Goal: Navigation & Orientation: Find specific page/section

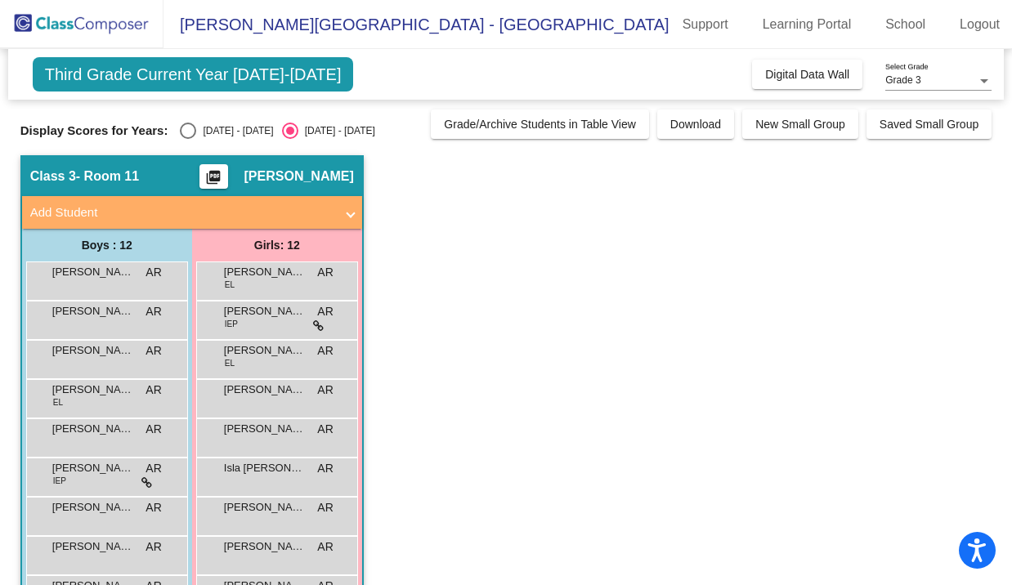
click at [189, 126] on div "Select an option" at bounding box center [188, 131] width 16 height 16
click at [188, 139] on input "[DATE] - [DATE]" at bounding box center [187, 139] width 1 height 1
radio input "true"
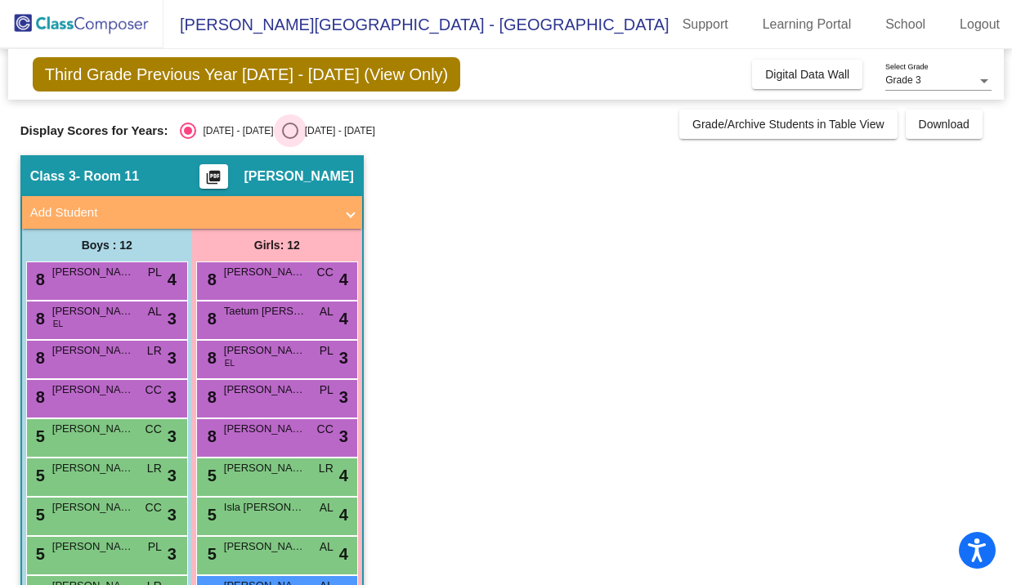
click at [282, 126] on div "Select an option" at bounding box center [290, 131] width 16 height 16
click at [289, 139] on input "[DATE] - [DATE]" at bounding box center [289, 139] width 1 height 1
radio input "true"
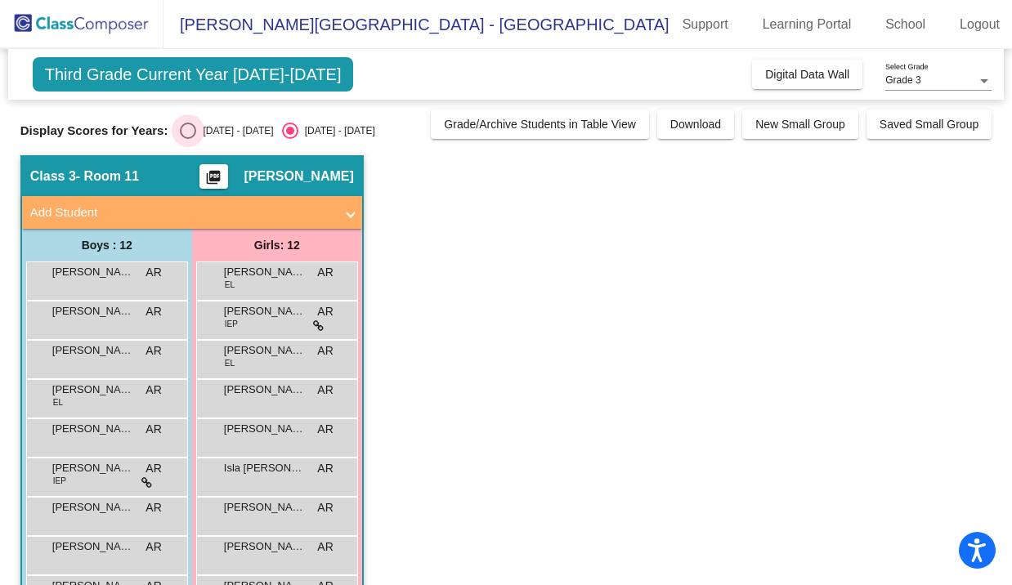
click at [188, 133] on div "Select an option" at bounding box center [188, 131] width 16 height 16
click at [188, 139] on input "[DATE] - [DATE]" at bounding box center [187, 139] width 1 height 1
radio input "true"
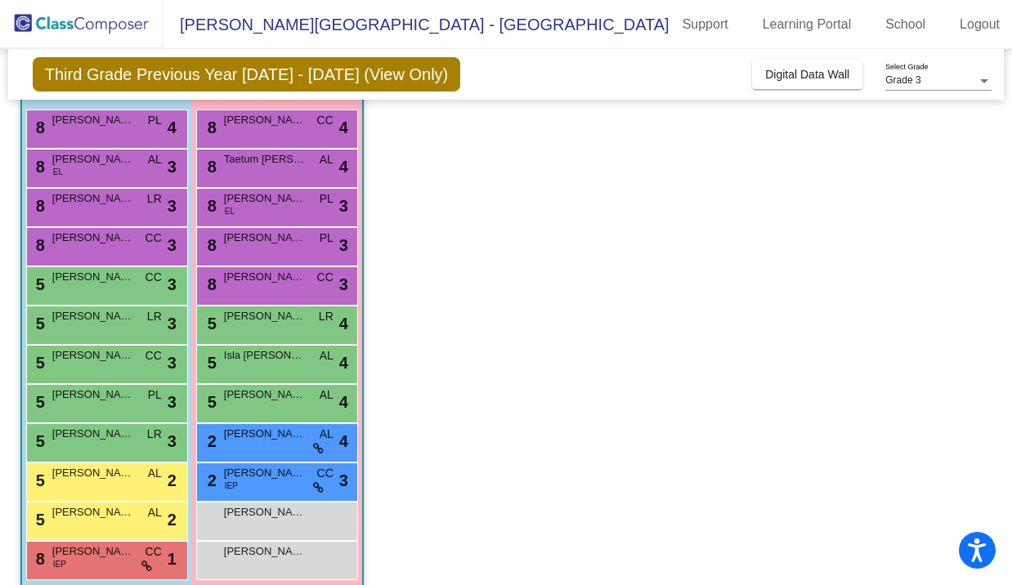
scroll to position [149, 0]
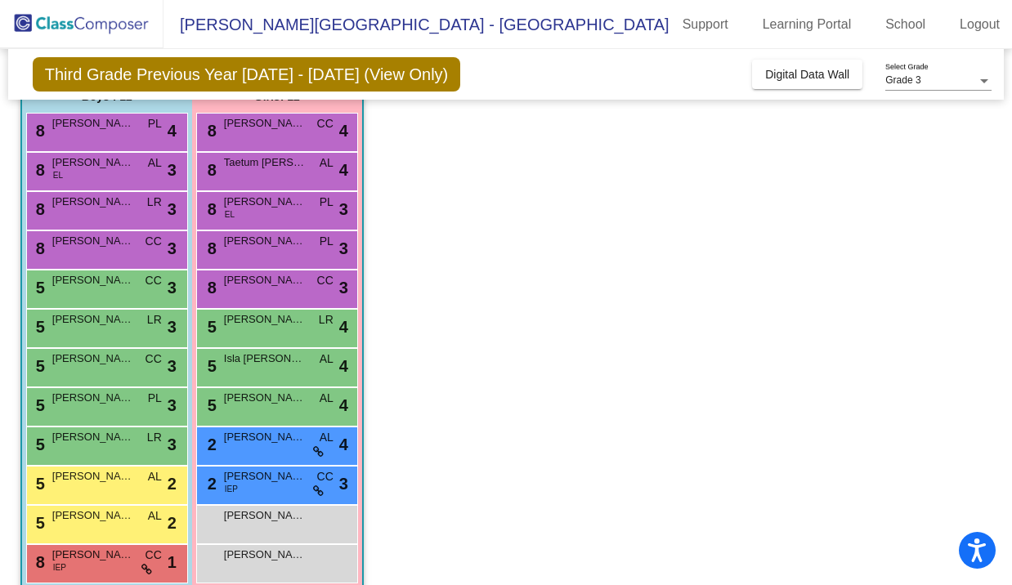
click at [763, 358] on app-classroom "Class 3 - Room 11 picture_as_pdf [PERSON_NAME] Add Student First Name Last Name…" at bounding box center [505, 308] width 971 height 603
click at [806, 79] on span "Digital Data Wall" at bounding box center [807, 74] width 84 height 13
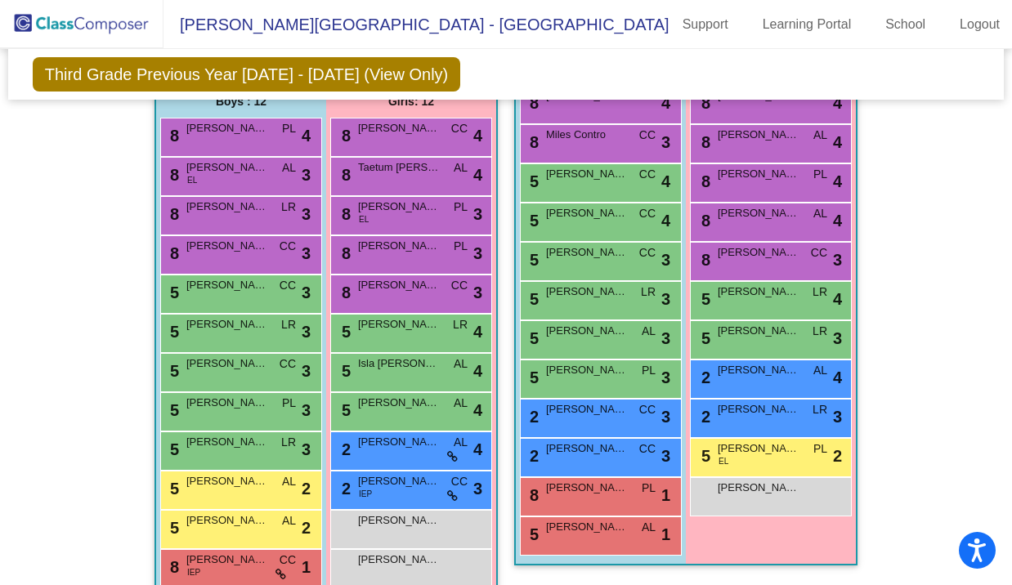
scroll to position [1003, 0]
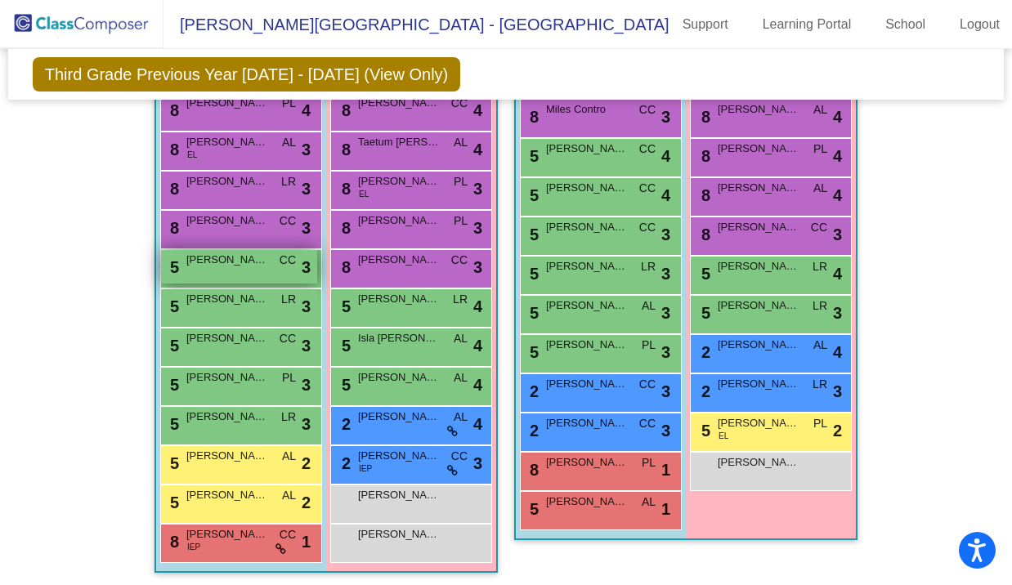
click at [212, 252] on span "[PERSON_NAME]" at bounding box center [227, 260] width 82 height 16
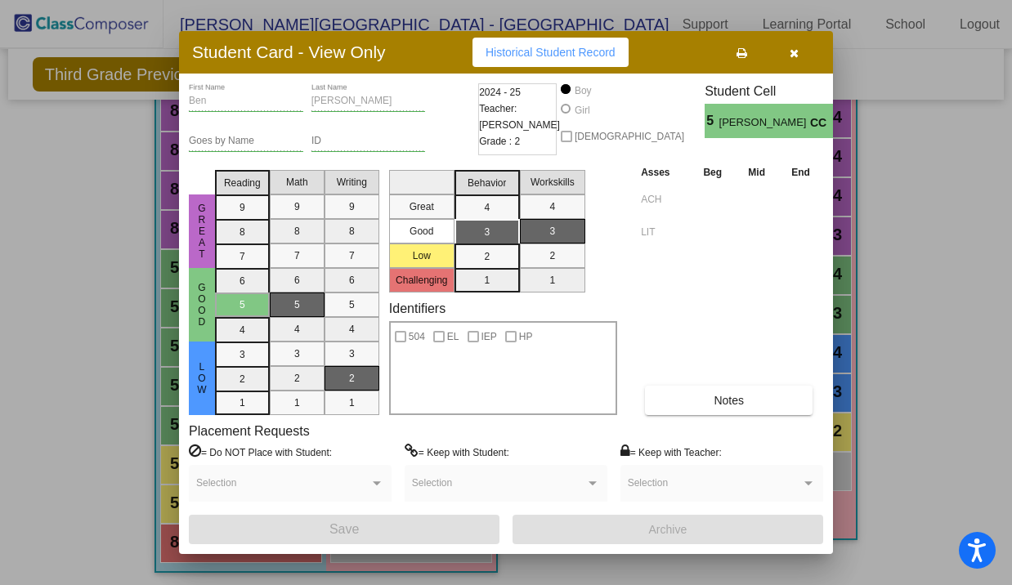
click at [790, 61] on button "button" at bounding box center [793, 52] width 52 height 29
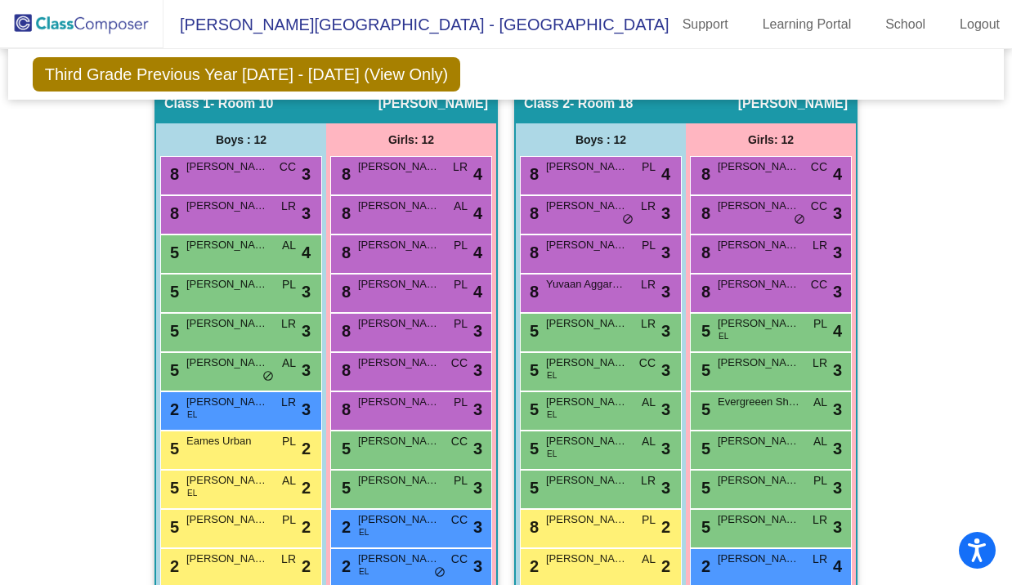
scroll to position [327, 0]
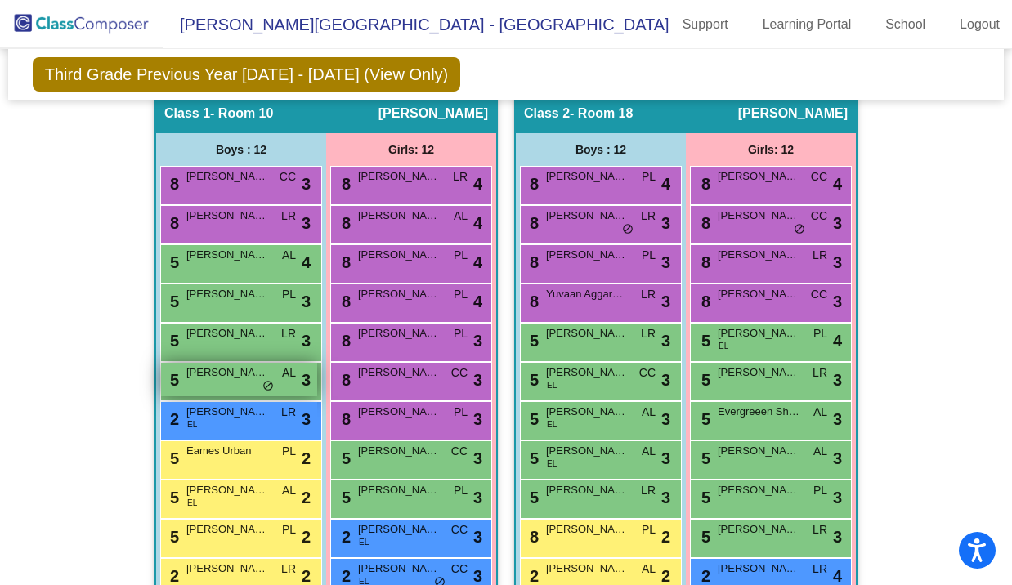
click at [246, 379] on div "5 [PERSON_NAME] AL lock do_not_disturb_alt 3" at bounding box center [239, 379] width 156 height 33
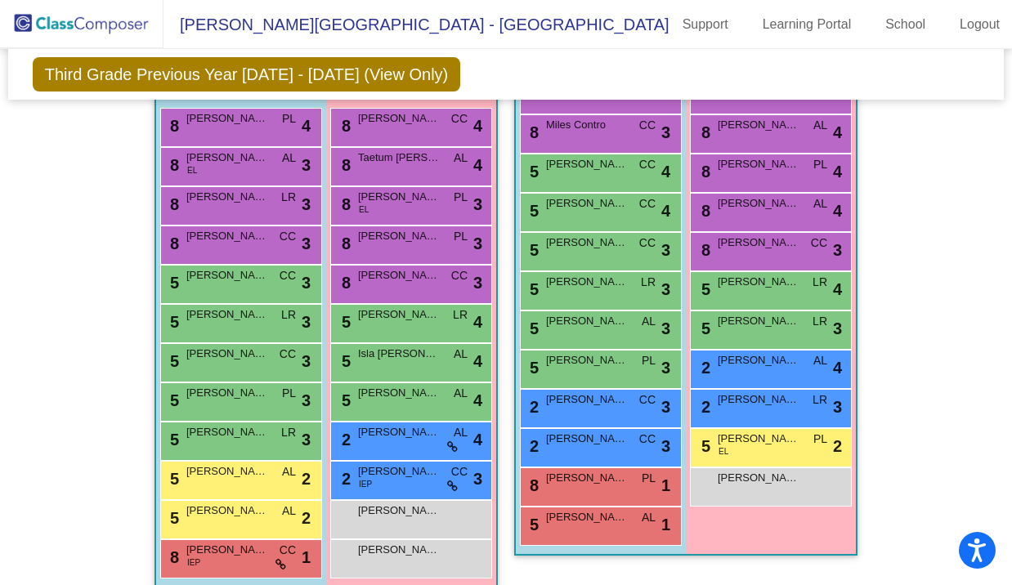
scroll to position [984, 0]
